Goal: Entertainment & Leisure: Consume media (video, audio)

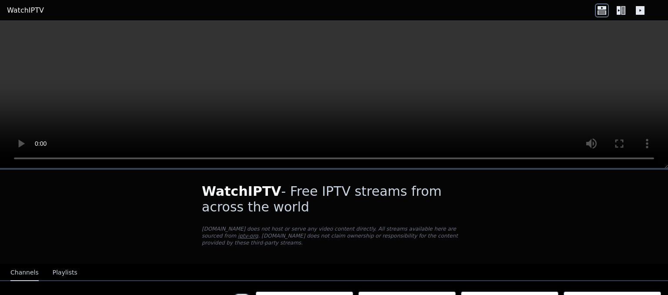
click at [320, 191] on h1 "WatchIPTV - Free IPTV streams from across the world" at bounding box center [334, 198] width 264 height 31
click at [56, 264] on button "Playlists" at bounding box center [65, 272] width 25 height 17
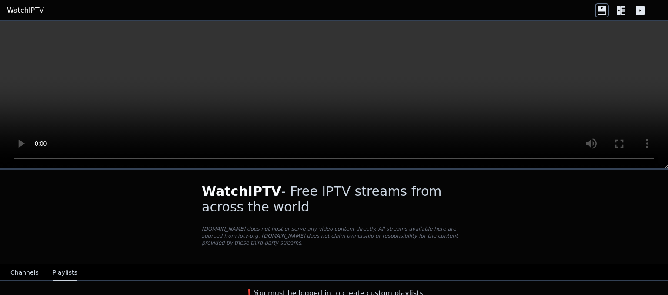
click at [23, 266] on button "Channels" at bounding box center [24, 272] width 28 height 17
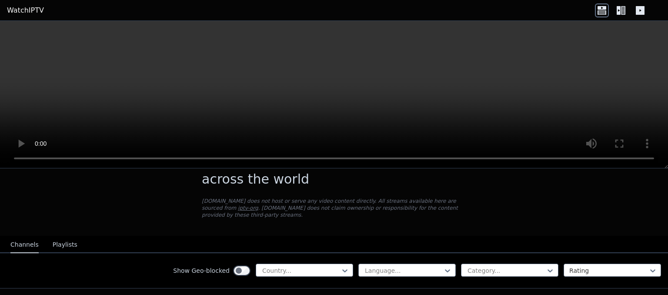
scroll to position [56, 0]
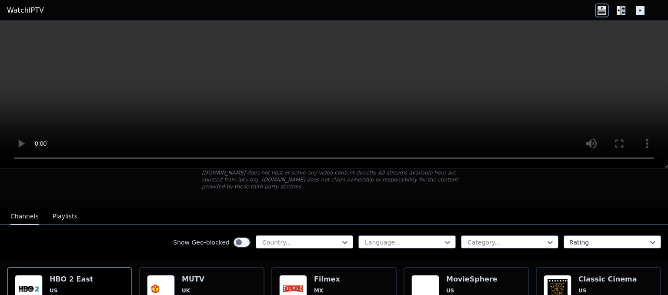
drag, startPoint x: 298, startPoint y: 250, endPoint x: 291, endPoint y: 237, distance: 15.0
click at [291, 237] on div "Show Geo-blocked Country... Language... Category... Rating" at bounding box center [334, 242] width 668 height 35
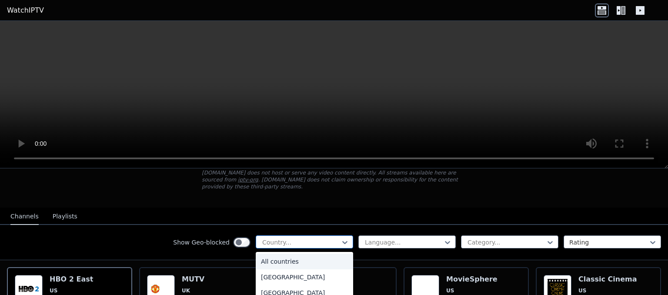
click at [291, 238] on div at bounding box center [300, 242] width 79 height 9
type input "*****"
click at [269, 285] on div "[GEOGRAPHIC_DATA]" at bounding box center [304, 293] width 97 height 16
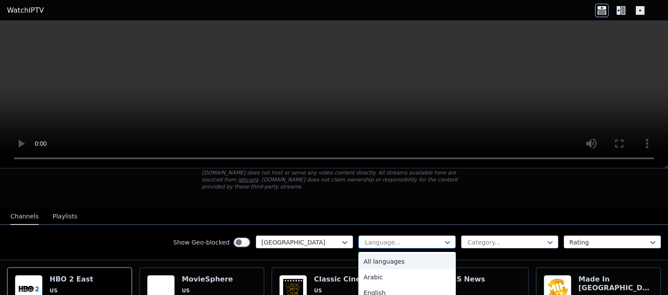
click at [439, 238] on div at bounding box center [403, 242] width 79 height 9
type input "**"
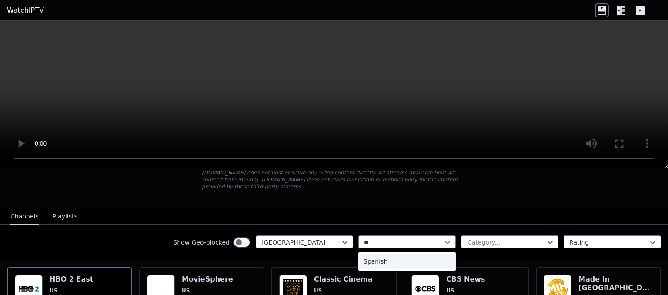
click at [381, 253] on div "Spanish" at bounding box center [406, 261] width 97 height 16
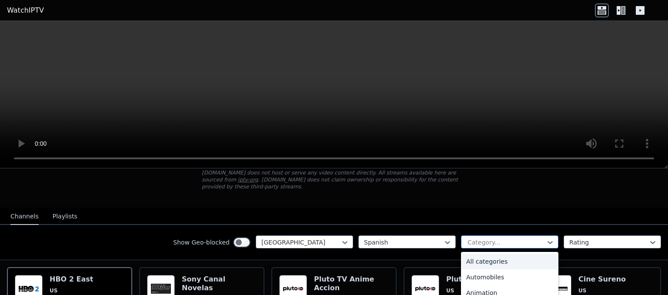
click at [483, 239] on div "Category..." at bounding box center [509, 241] width 97 height 13
click at [485, 254] on div "All categories" at bounding box center [509, 261] width 97 height 16
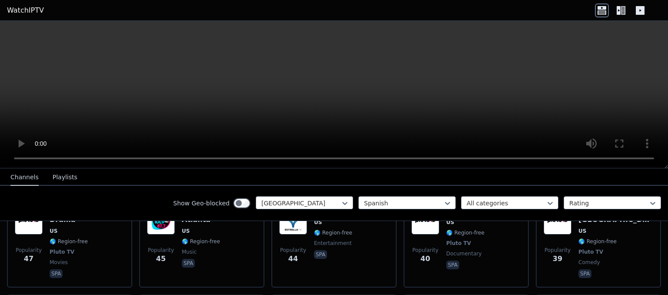
scroll to position [544, 0]
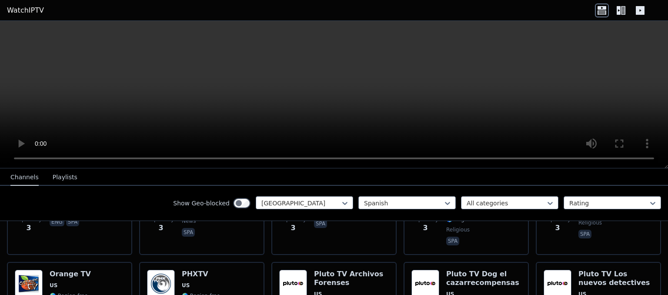
scroll to position [2600, 0]
